Goal: Task Accomplishment & Management: Manage account settings

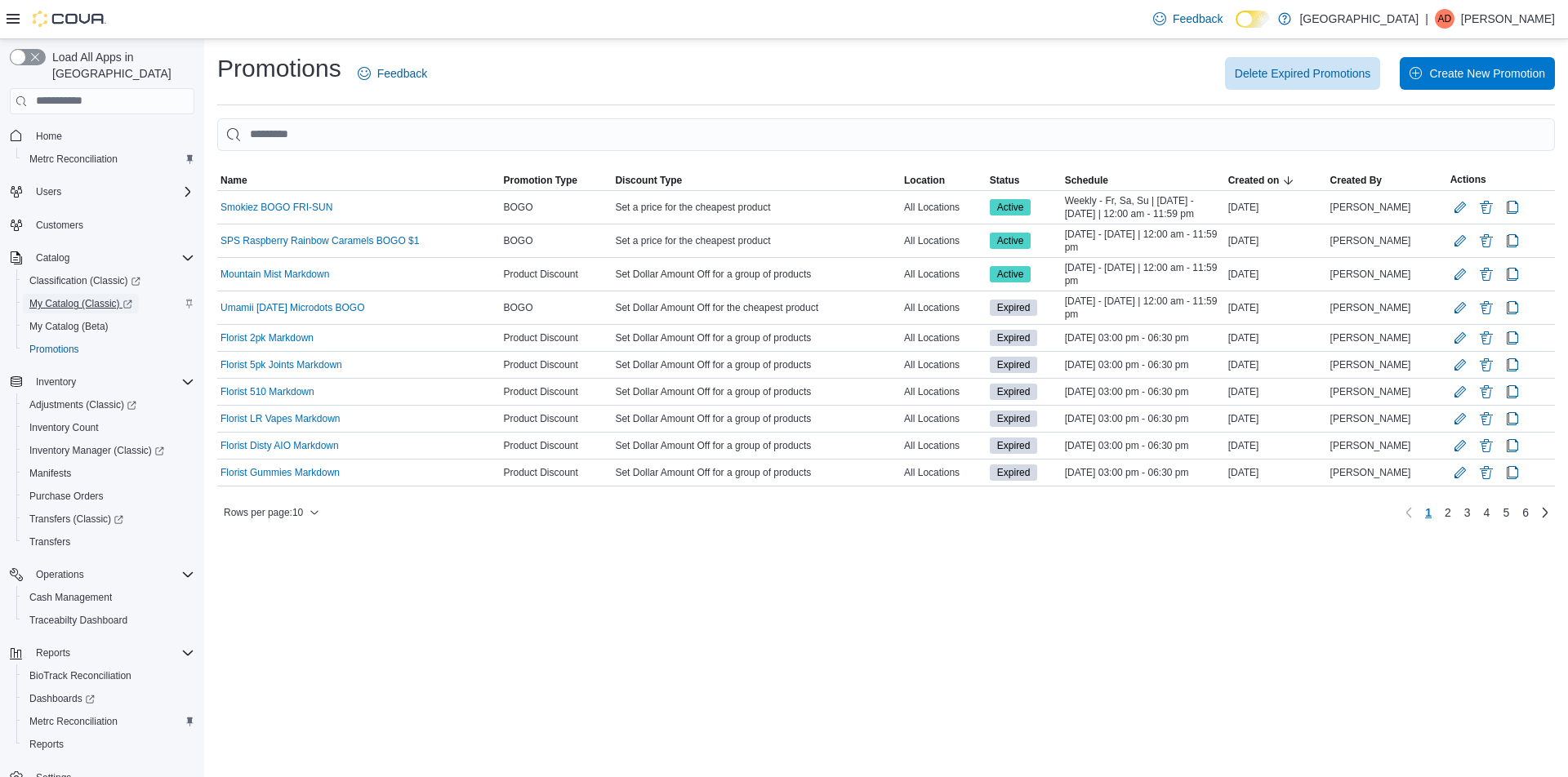
click at [60, 298] on span "My Catalog (Classic)" at bounding box center [80, 304] width 102 height 13
click at [291, 210] on link "Smokiez BOGO FRI-SUN" at bounding box center [276, 207] width 112 height 13
click at [265, 208] on link "Smokiez BOGO FRI-SUN" at bounding box center [276, 207] width 112 height 13
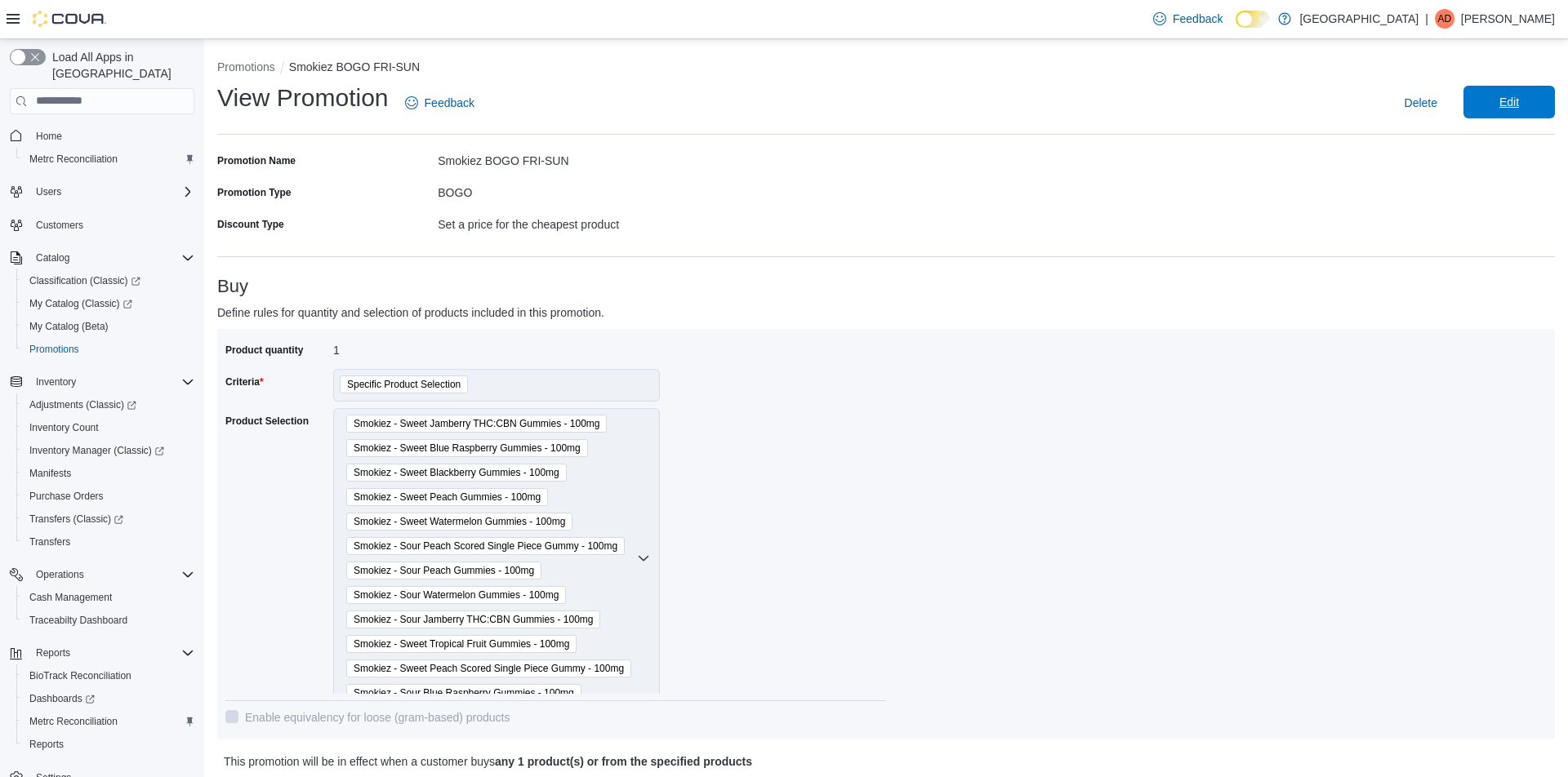
click at [1506, 99] on span "Edit" at bounding box center [1509, 102] width 20 height 16
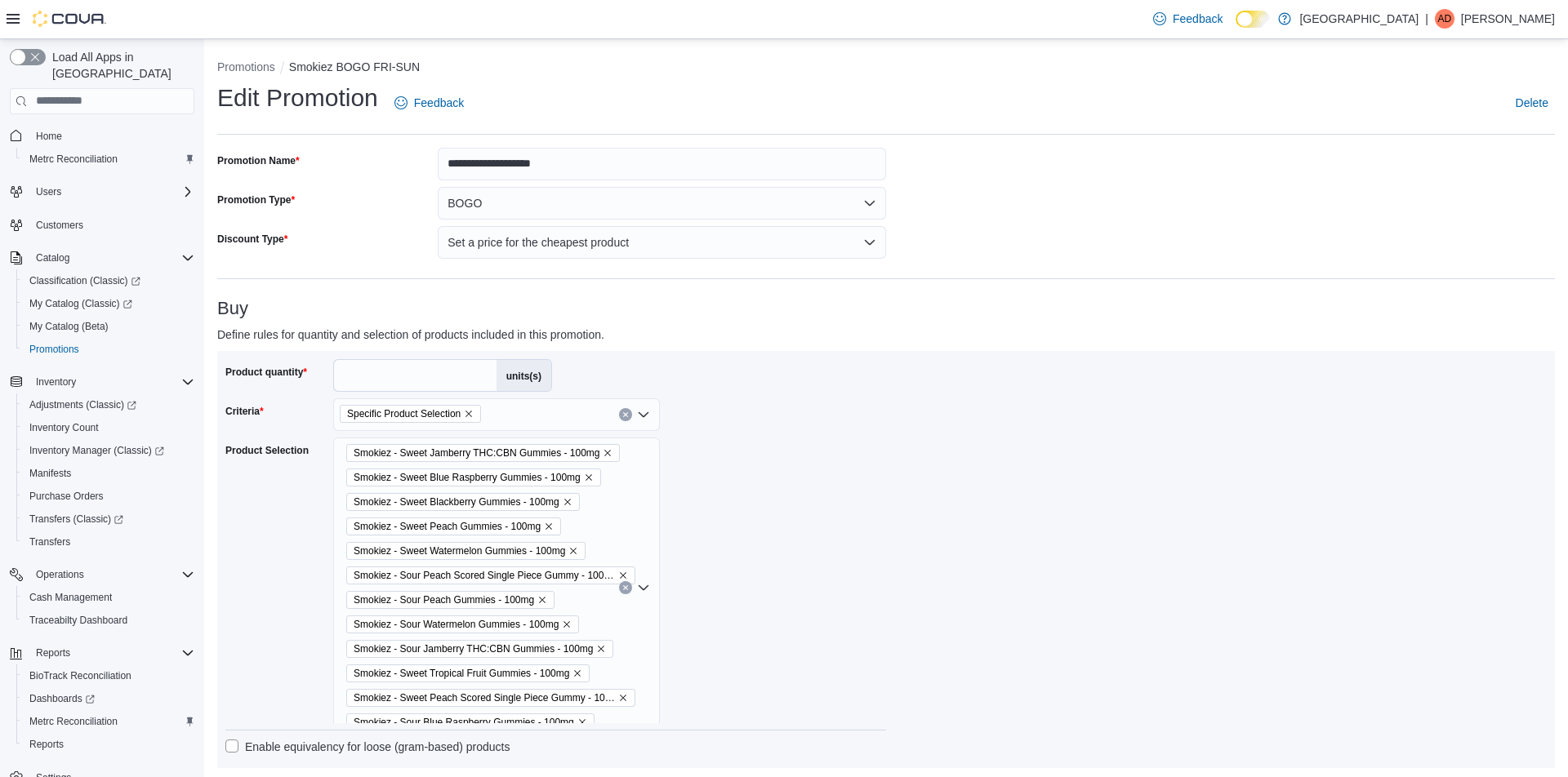
click at [527, 467] on div "Smokiez - Sweet Jamberry THC:CBN Gummies - 100mg Smokiez - Sweet Blue Raspberry…" at bounding box center [496, 587] width 327 height 300
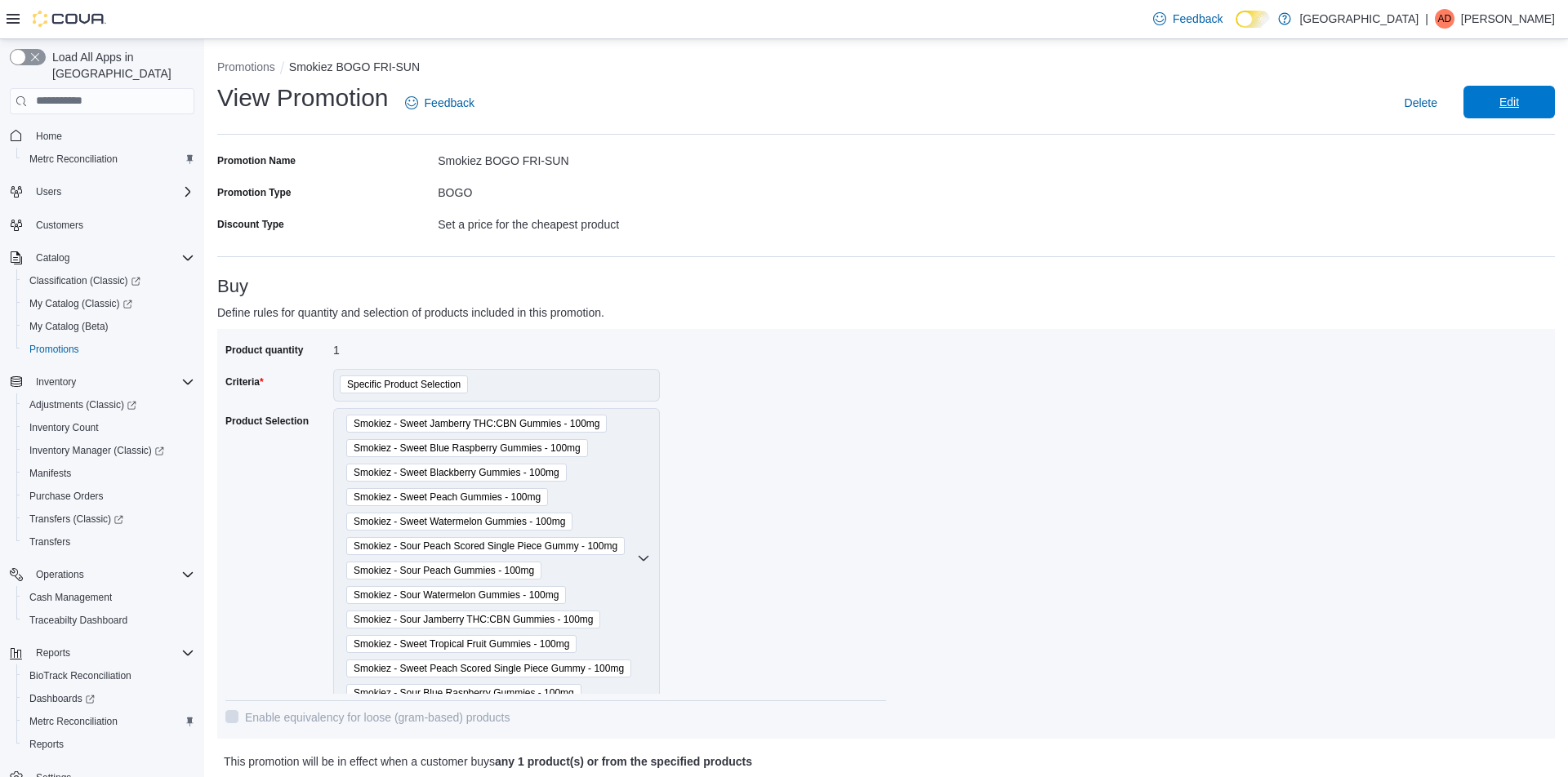
click at [1497, 104] on span "Edit" at bounding box center [1508, 102] width 72 height 33
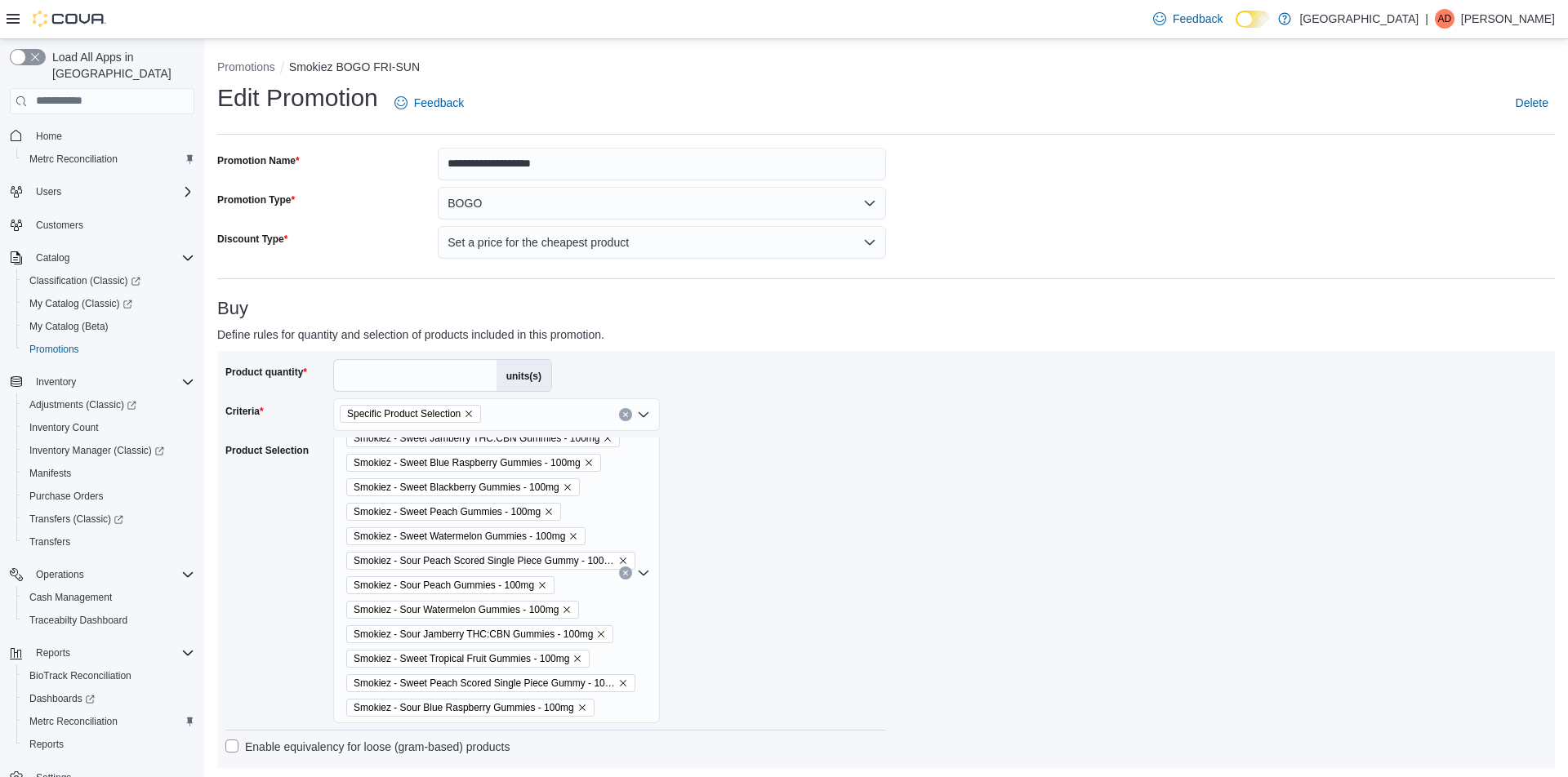
click at [478, 585] on span "Smokiez - Sour Peach Gummies - 100mg" at bounding box center [444, 585] width 181 height 16
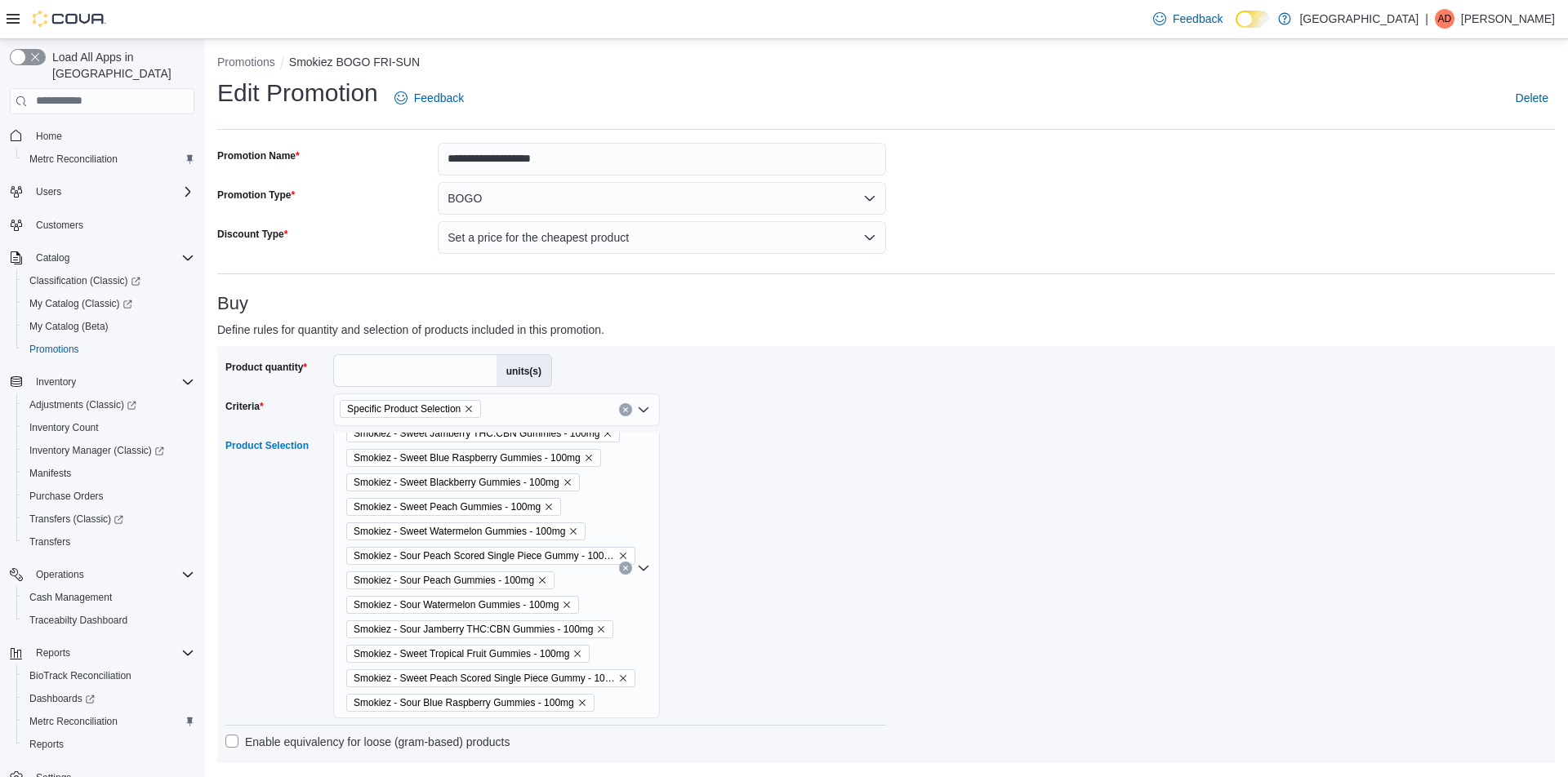
click at [490, 405] on div "Specific Product Selection" at bounding box center [496, 410] width 327 height 33
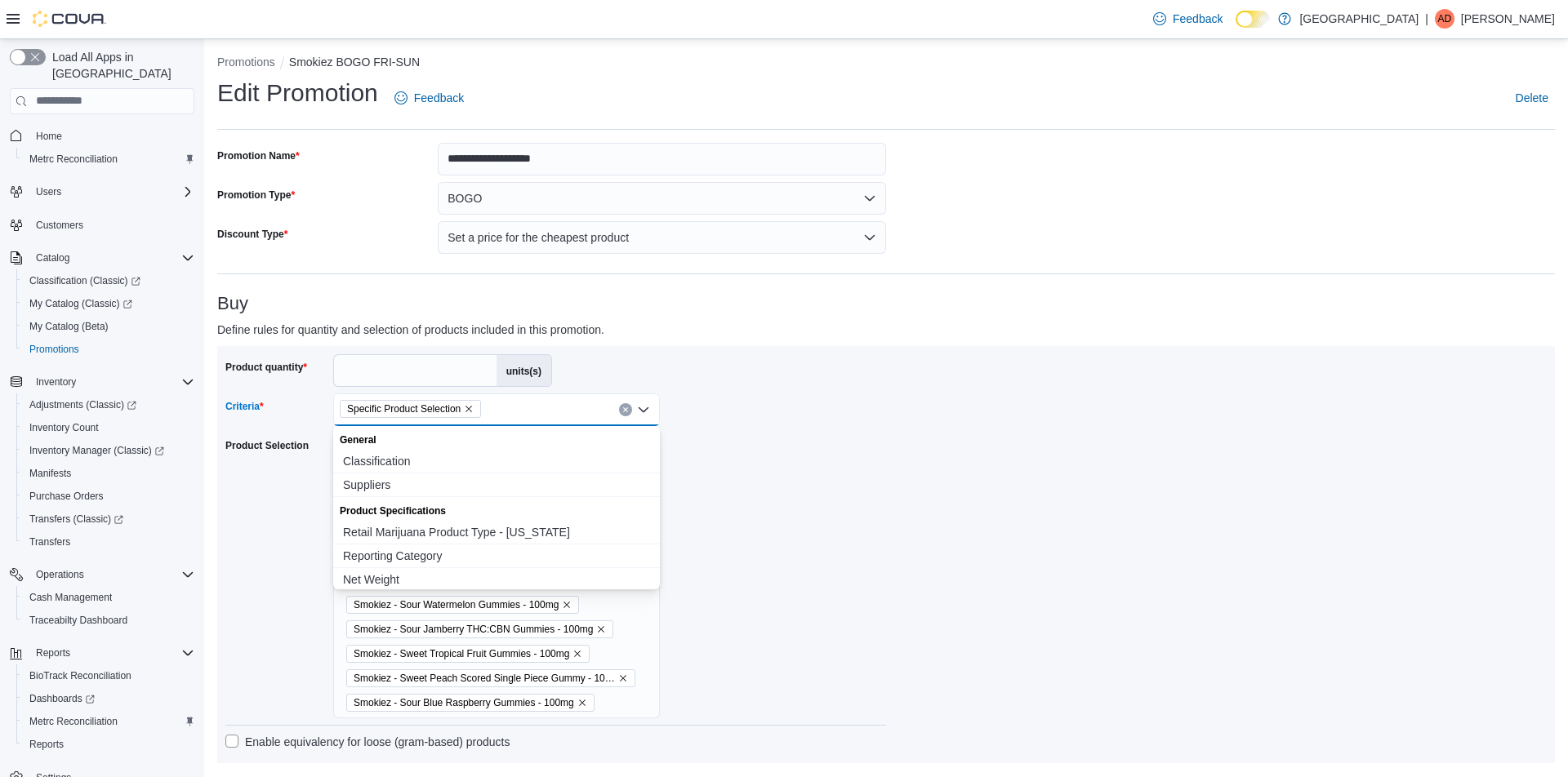
click at [912, 410] on div "Product quantity * units(s) Criteria Specific Product Selection Combo box. Sele…" at bounding box center [886, 555] width 1321 height 401
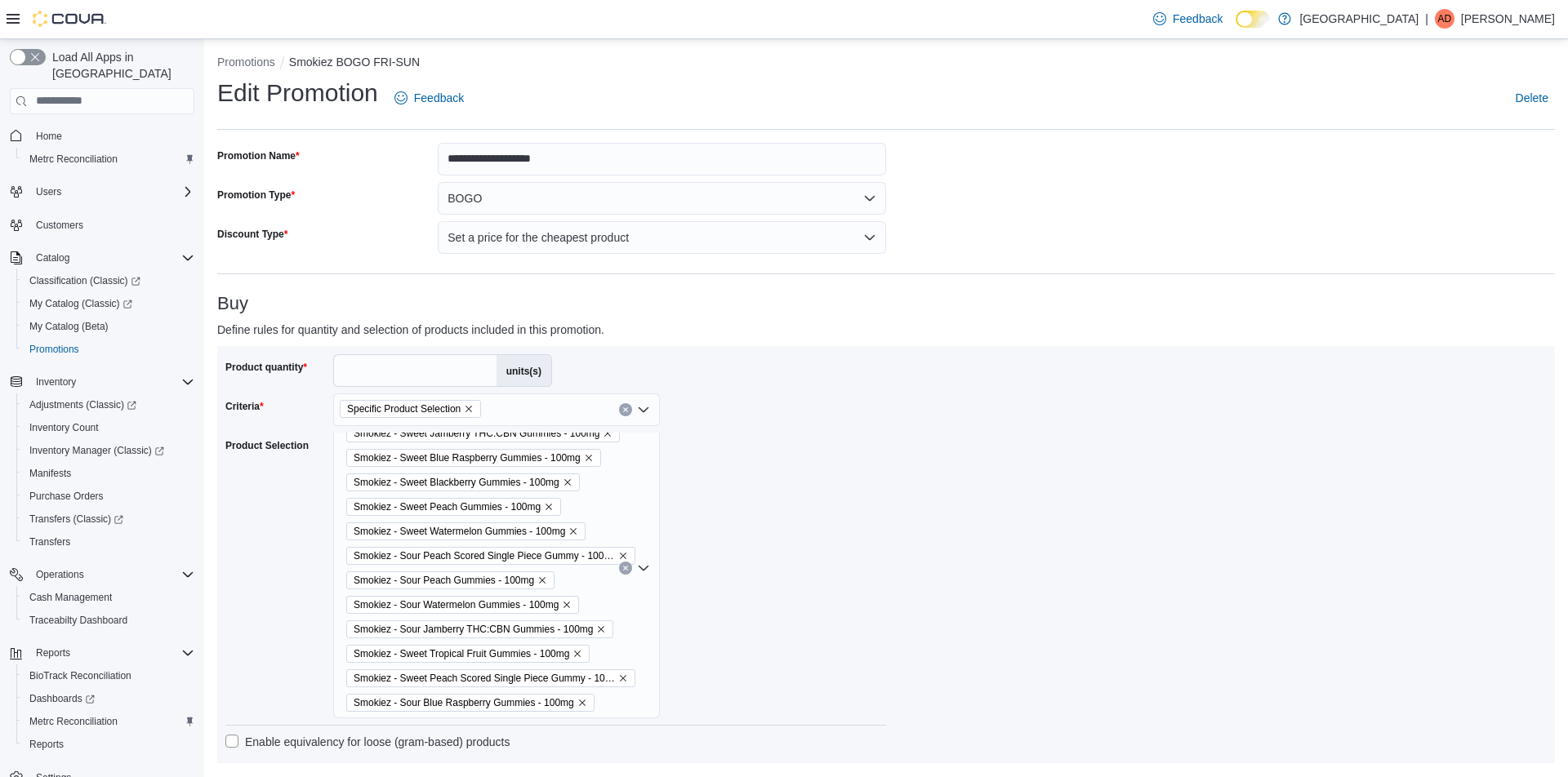
click at [465, 455] on span "Smokiez - Sweet Blue Raspberry Gummies - 100mg" at bounding box center [467, 458] width 227 height 16
click at [642, 570] on div "Smokiez - Sweet Jamberry THC:CBN Gummies - 100mg Smokiez - Sweet Blue Raspberry…" at bounding box center [496, 568] width 327 height 300
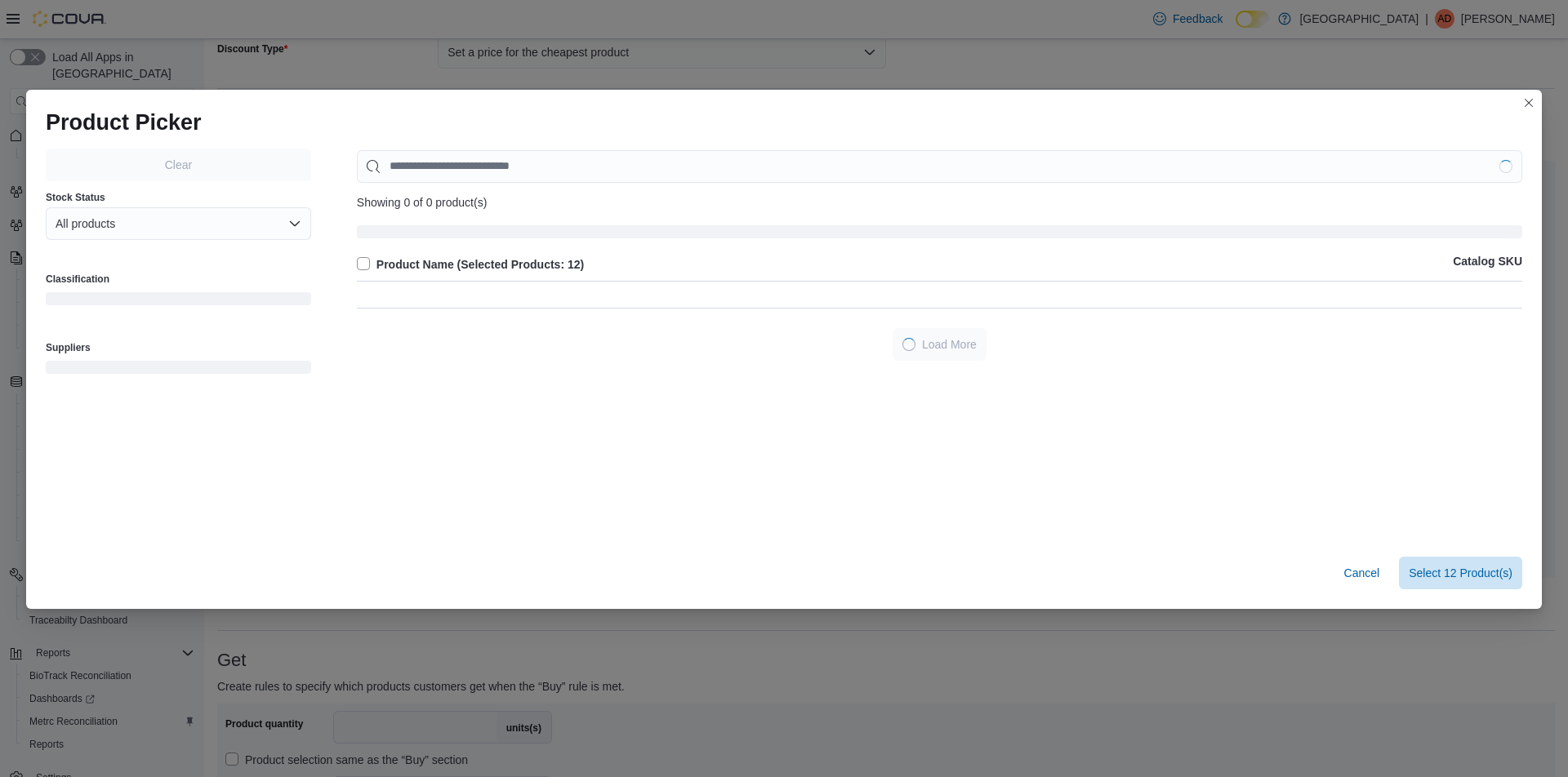
scroll to position [194, 0]
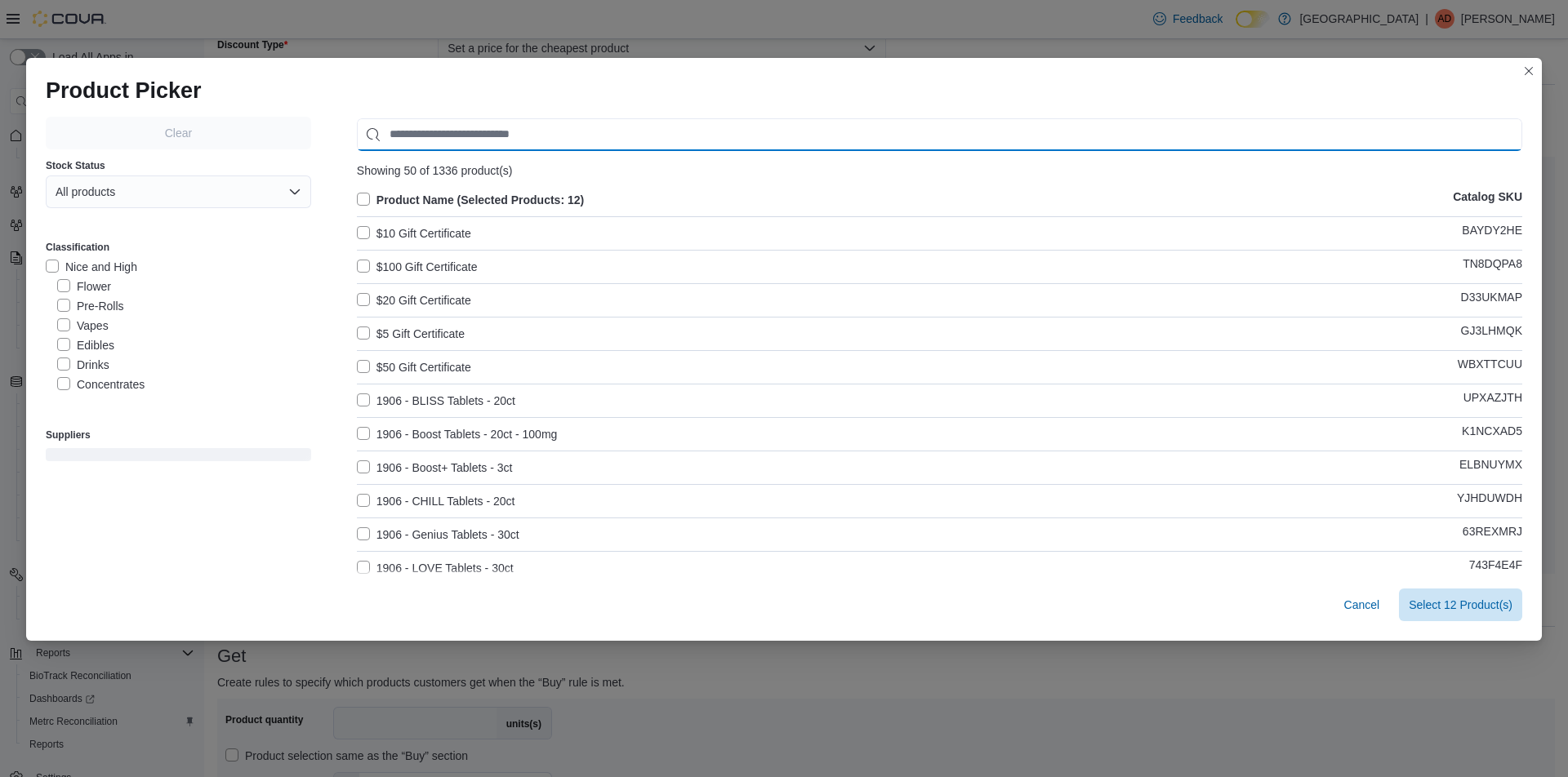
click at [503, 125] on input "Use aria labels when no actual label is in use" at bounding box center [940, 135] width 1165 height 33
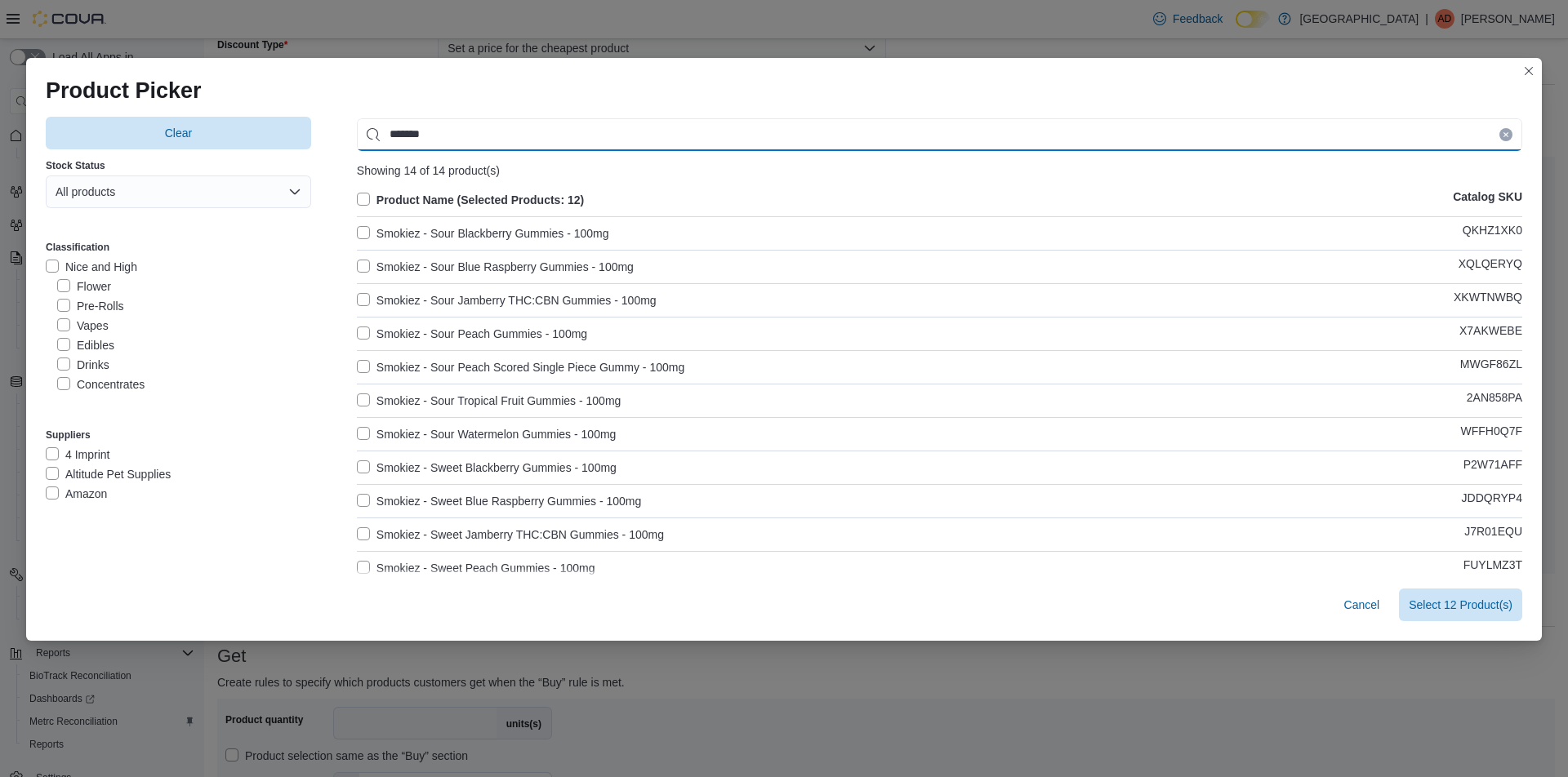
type input "*******"
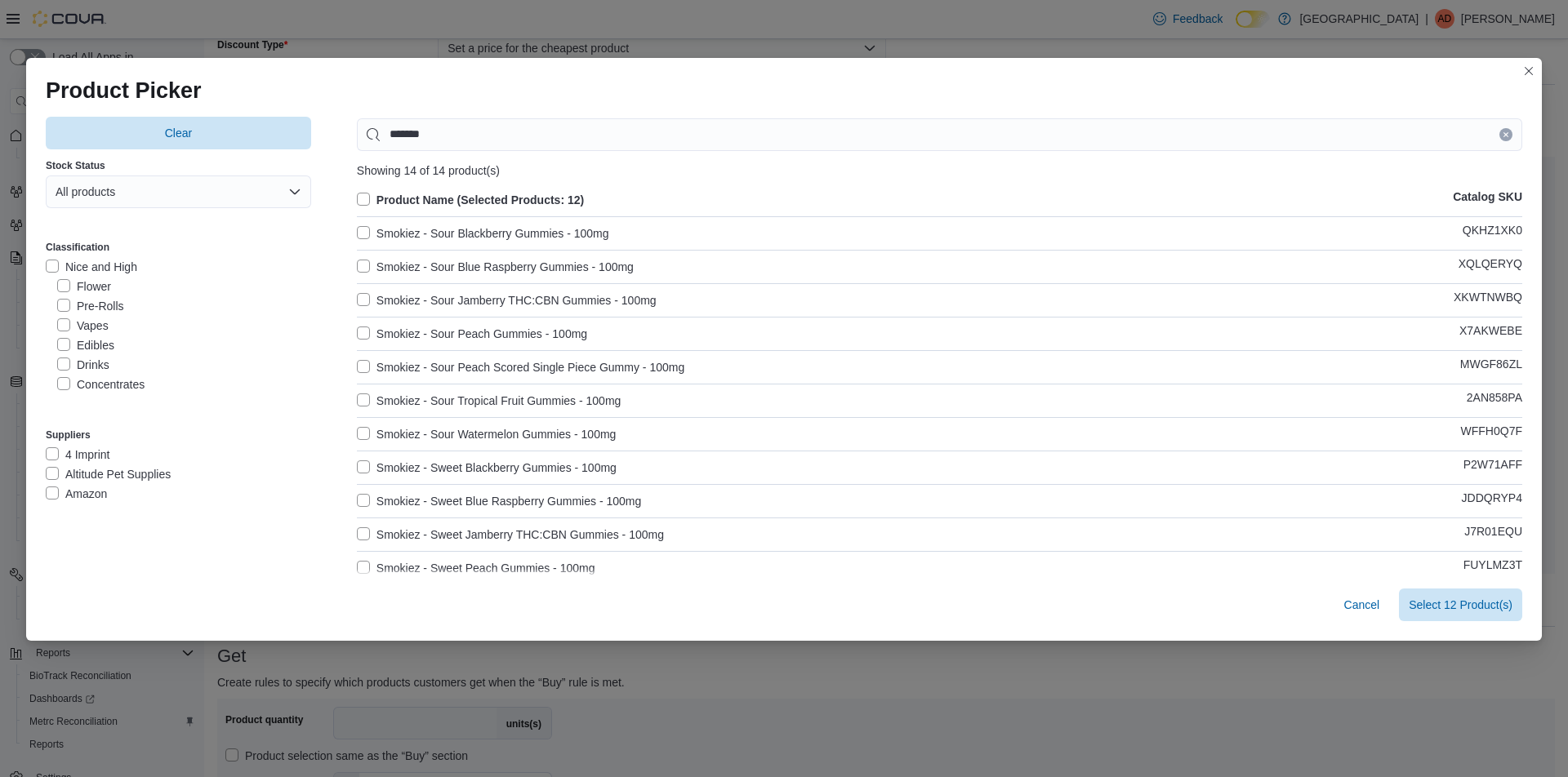
click at [459, 197] on label "Product Name (Selected Products: 12)" at bounding box center [470, 200] width 227 height 20
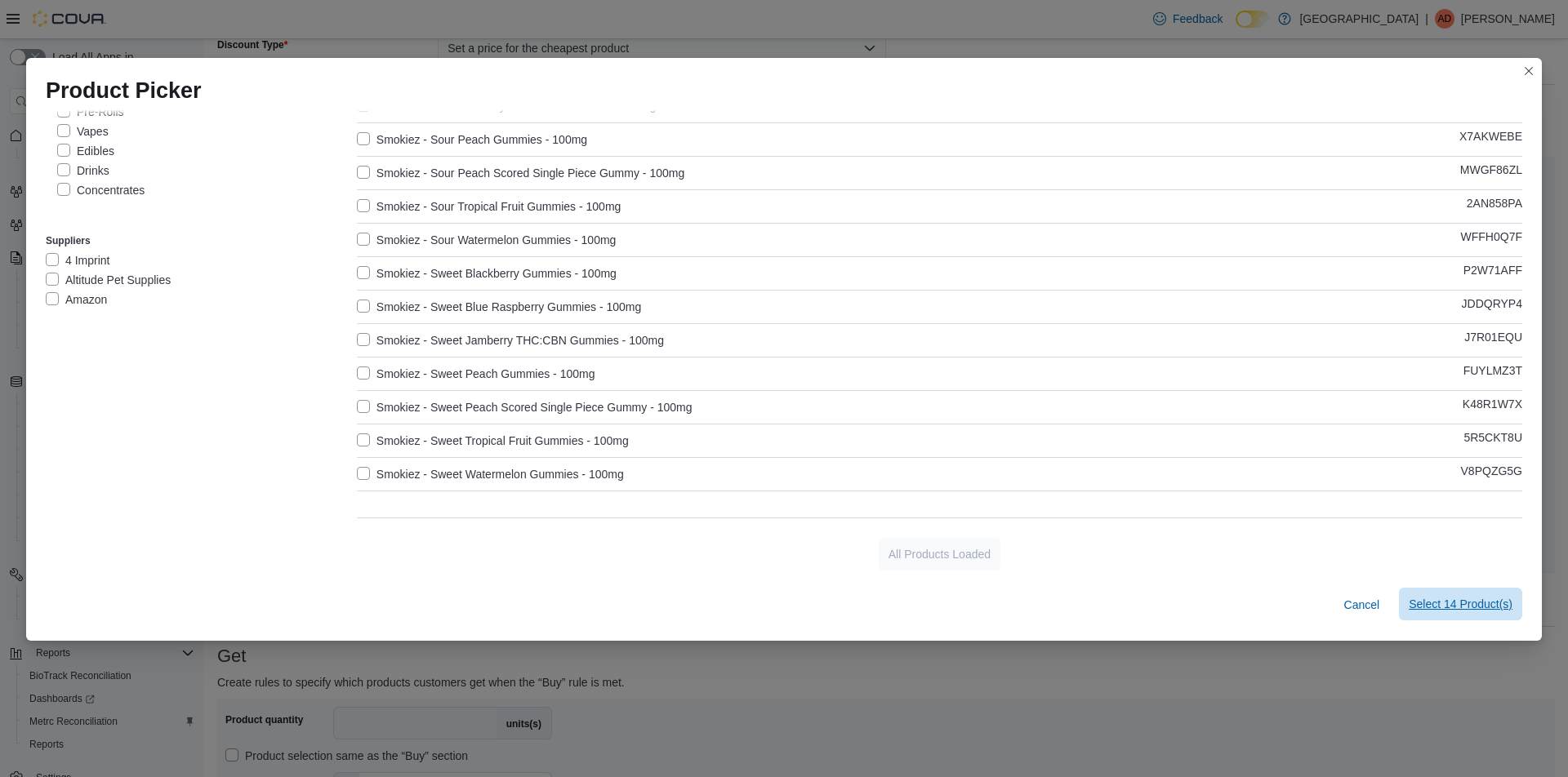
click at [1438, 601] on span "Select 14 Product(s)" at bounding box center [1460, 604] width 103 height 16
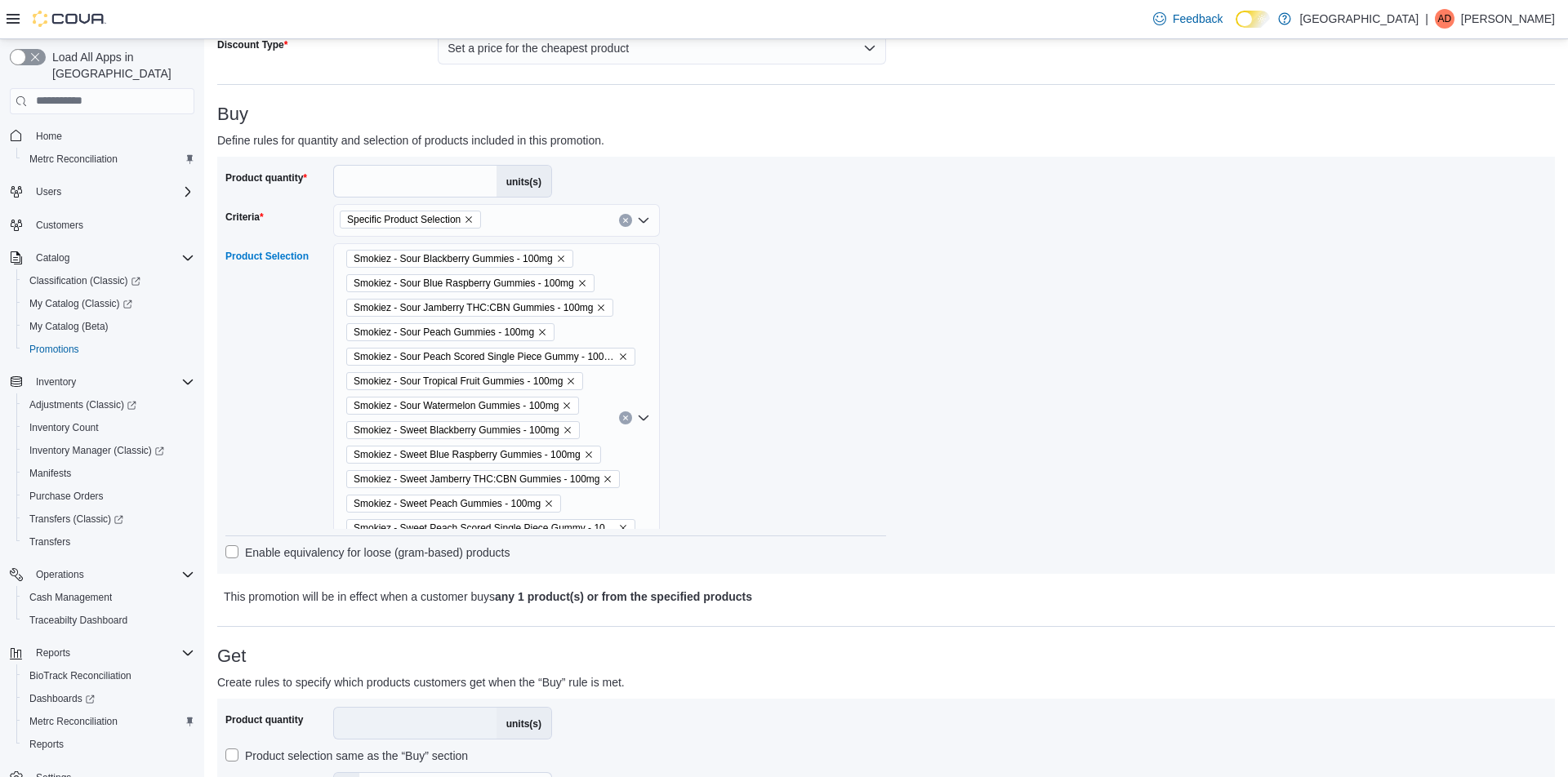
scroll to position [896, 0]
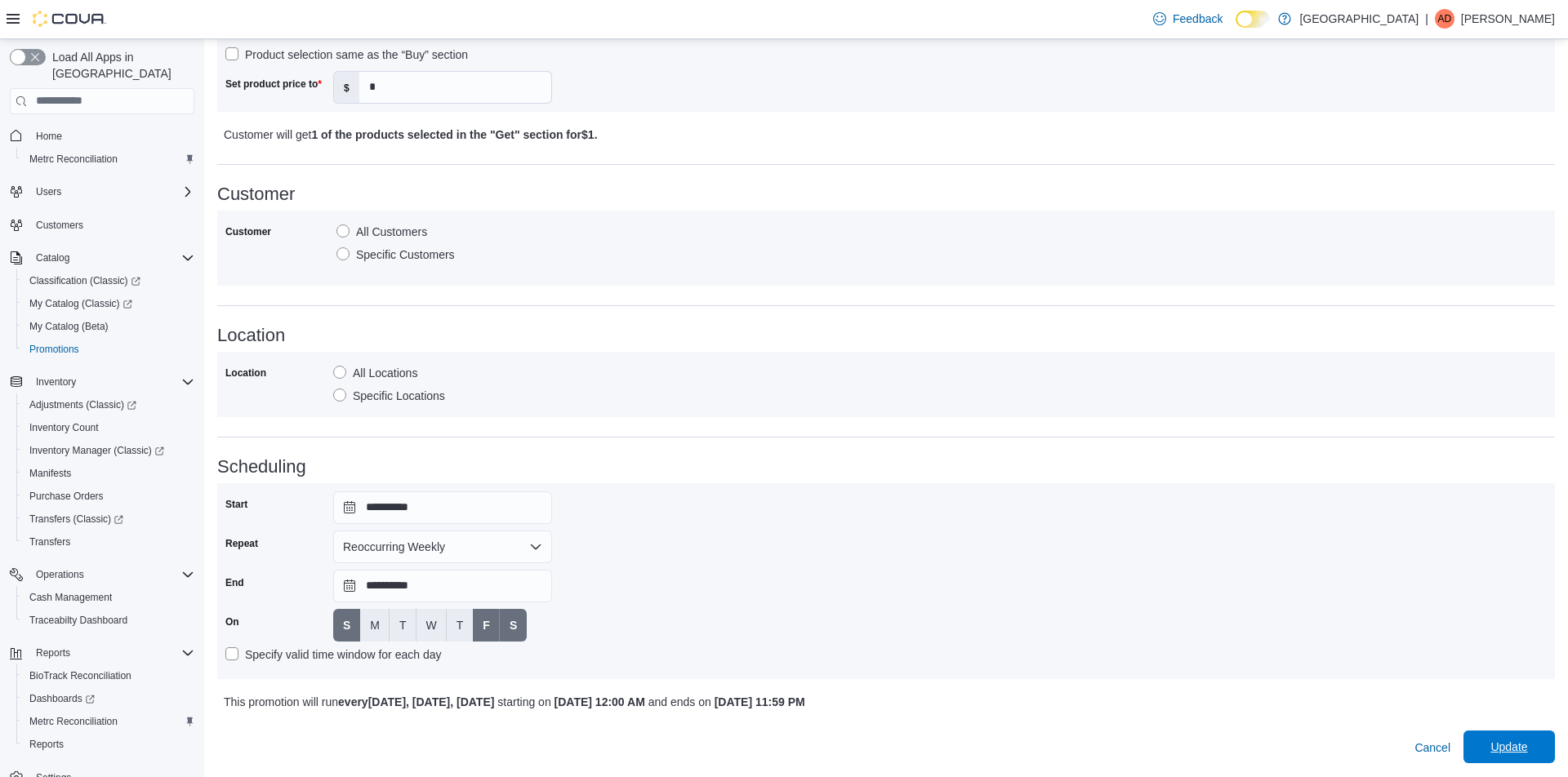
click at [1535, 759] on span "Update" at bounding box center [1508, 747] width 72 height 33
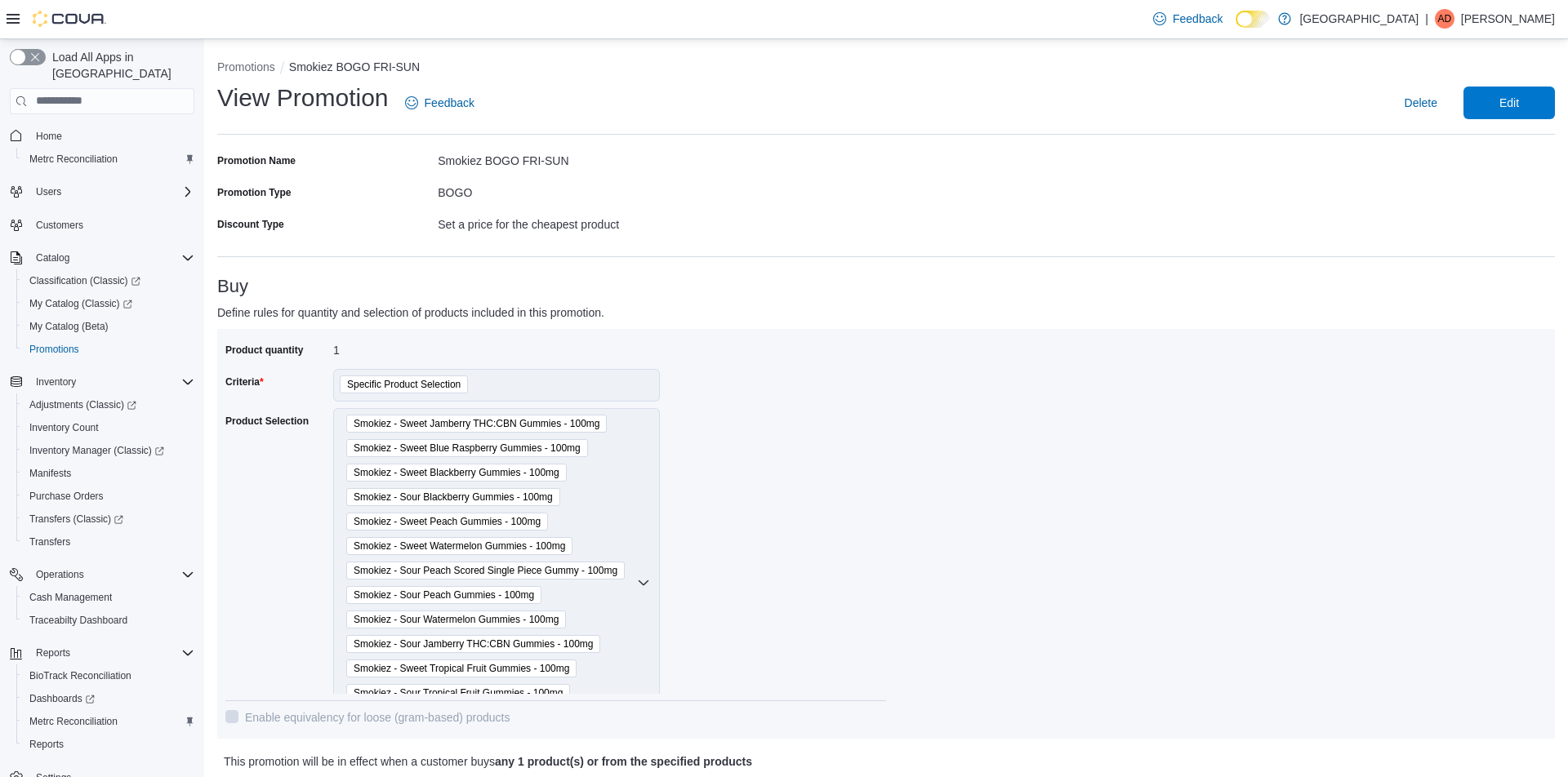
click at [1193, 567] on div "Product quantity 1 Criteria Specific Product Selection Product Selection Smokie…" at bounding box center [886, 535] width 1321 height 394
